Goal: Browse casually

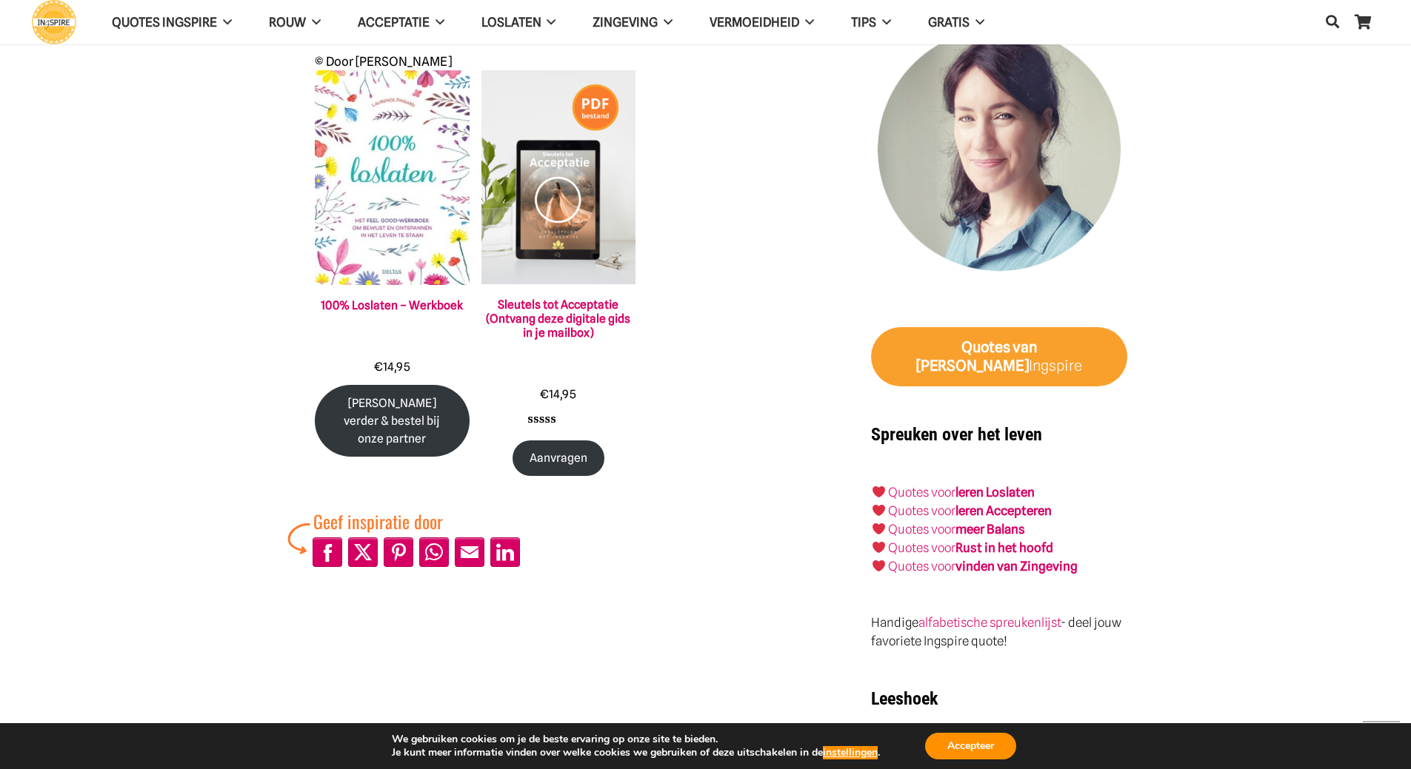
scroll to position [1407, 0]
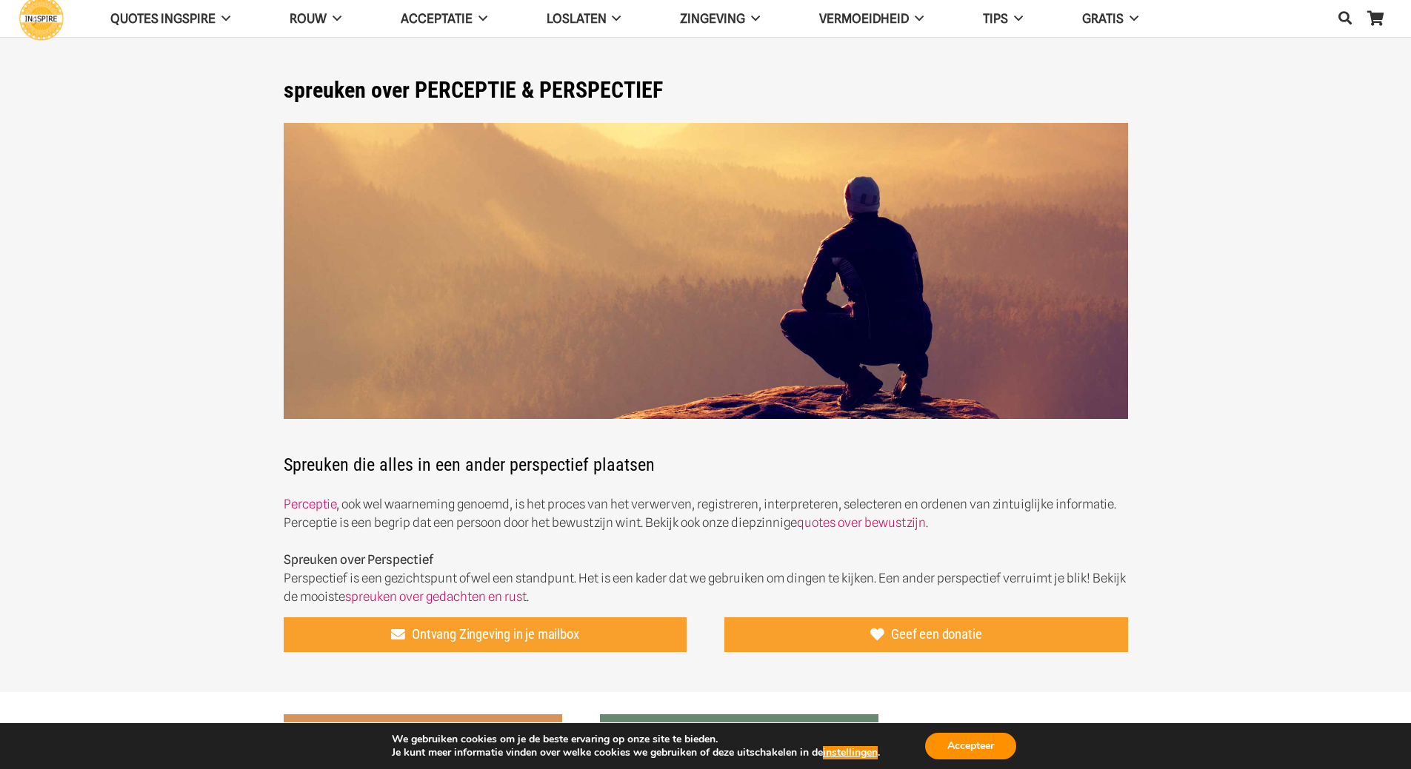
scroll to position [518, 0]
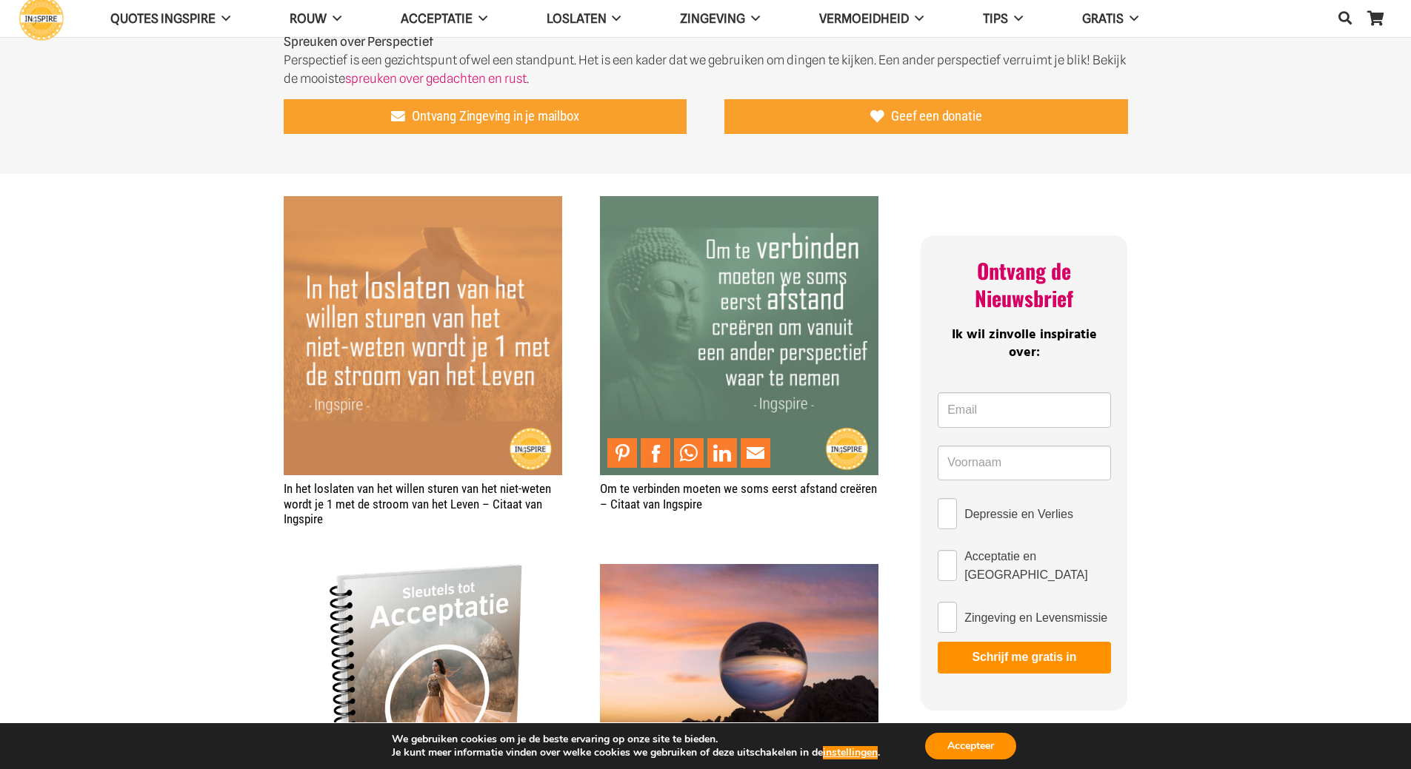
click at [718, 304] on img "Om te verbinden moeten we soms eerst afstand creëren – Citaat van Ingspire" at bounding box center [739, 335] width 278 height 278
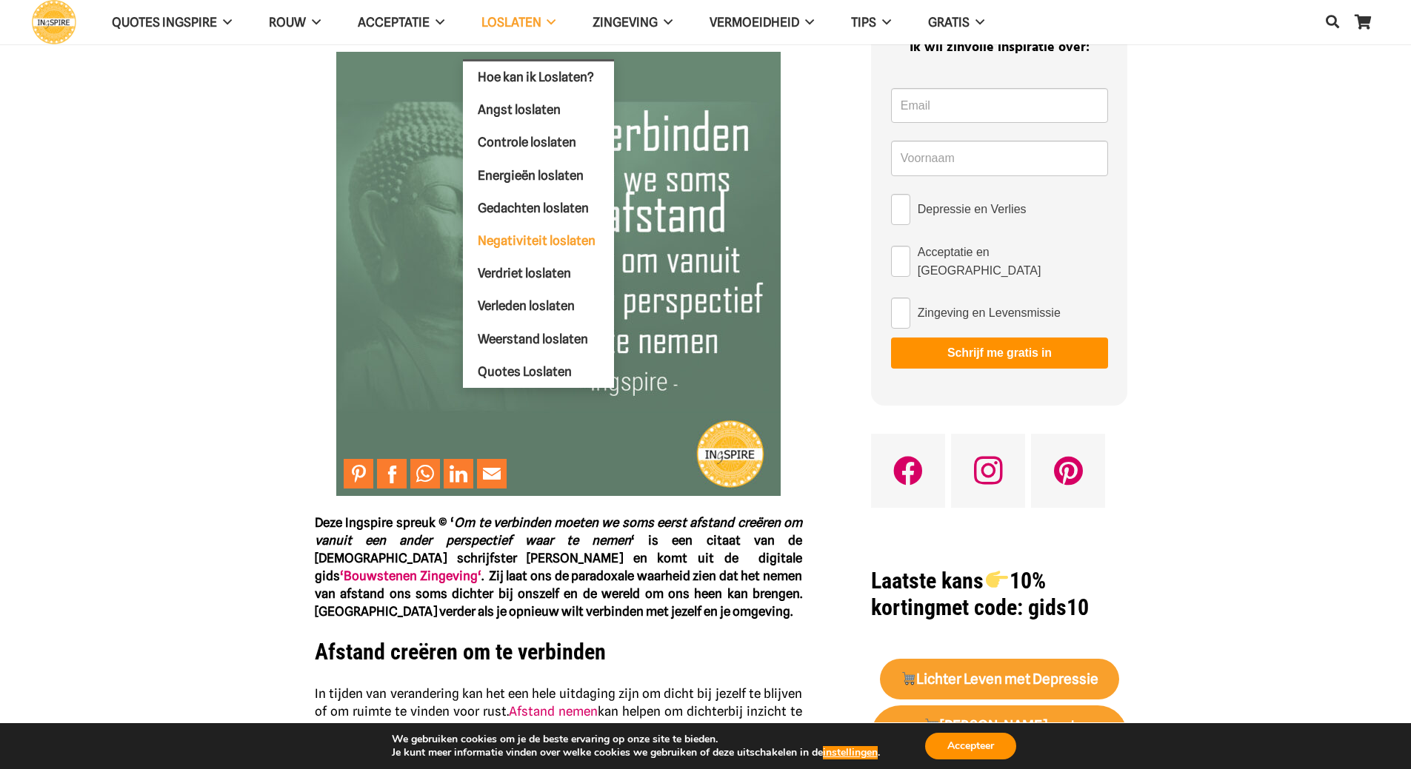
scroll to position [74, 0]
